Goal: Navigation & Orientation: Find specific page/section

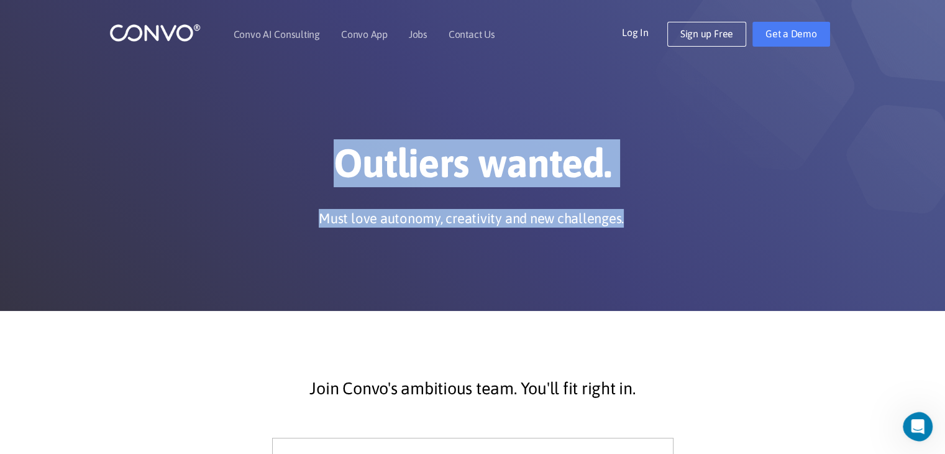
drag, startPoint x: 337, startPoint y: 165, endPoint x: 623, endPoint y: 214, distance: 290.1
click at [623, 214] on div "Outliers wanted. Must love autonomy, creativity and new challenges." at bounding box center [473, 186] width 690 height 94
click at [620, 179] on h1 "Outliers wanted." at bounding box center [473, 167] width 690 height 57
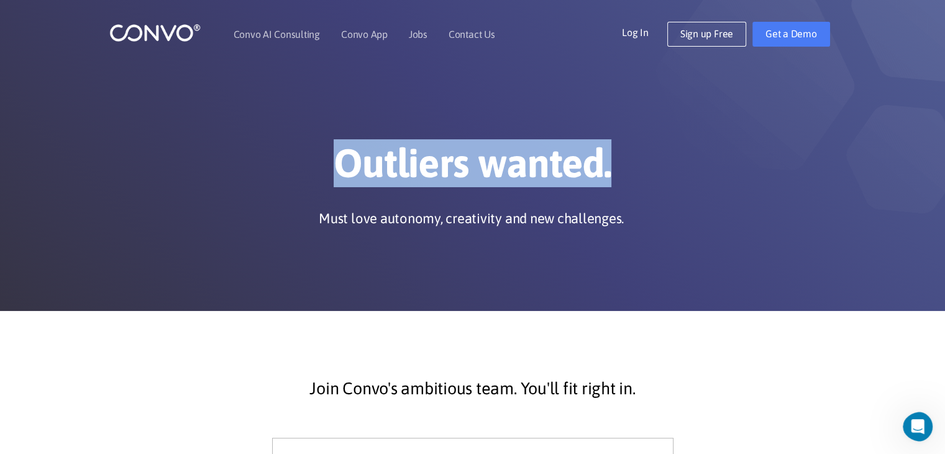
drag, startPoint x: 611, startPoint y: 172, endPoint x: 329, endPoint y: 173, distance: 281.5
click at [329, 173] on h1 "Outliers wanted." at bounding box center [473, 167] width 690 height 57
click at [282, 37] on link "Convo AI Consulting" at bounding box center [277, 34] width 86 height 10
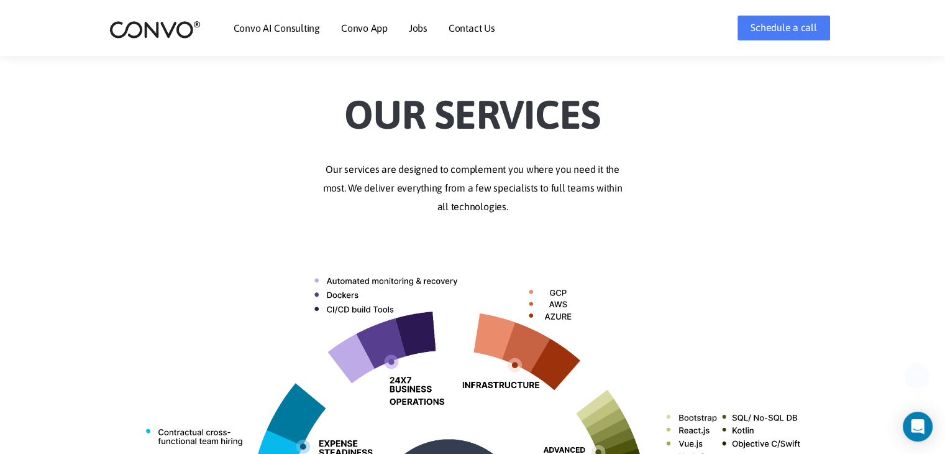
scroll to position [283, 0]
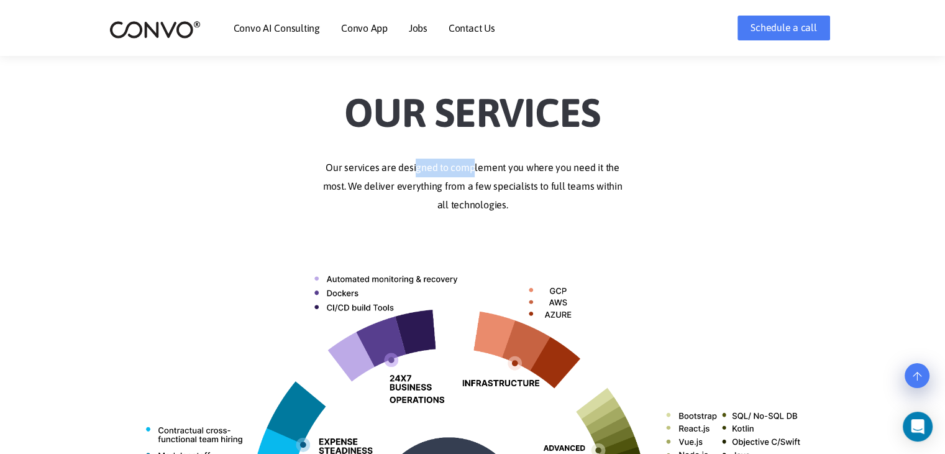
drag, startPoint x: 413, startPoint y: 165, endPoint x: 467, endPoint y: 160, distance: 55.0
click at [467, 160] on p "Our services are designed to complement you where you need it the most. We deli…" at bounding box center [473, 186] width 690 height 56
click at [470, 198] on p "Our services are designed to complement you where you need it the most. We deli…" at bounding box center [473, 186] width 690 height 56
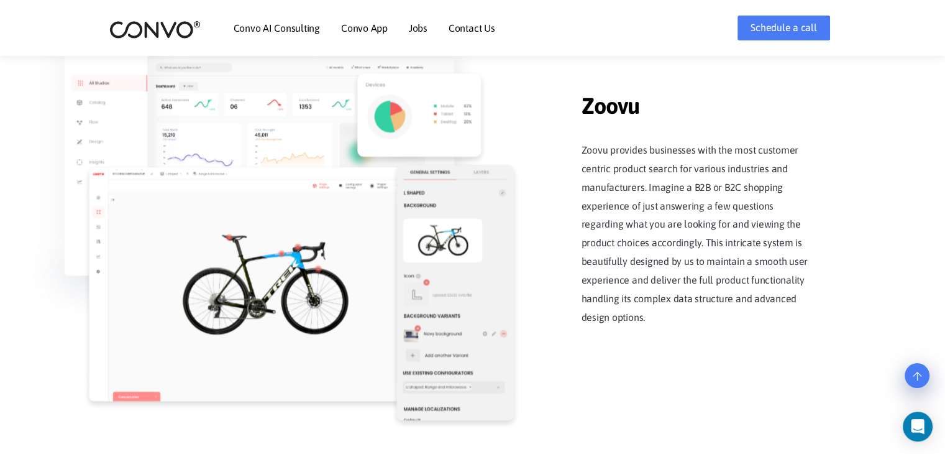
scroll to position [1541, 0]
